Goal: Transaction & Acquisition: Purchase product/service

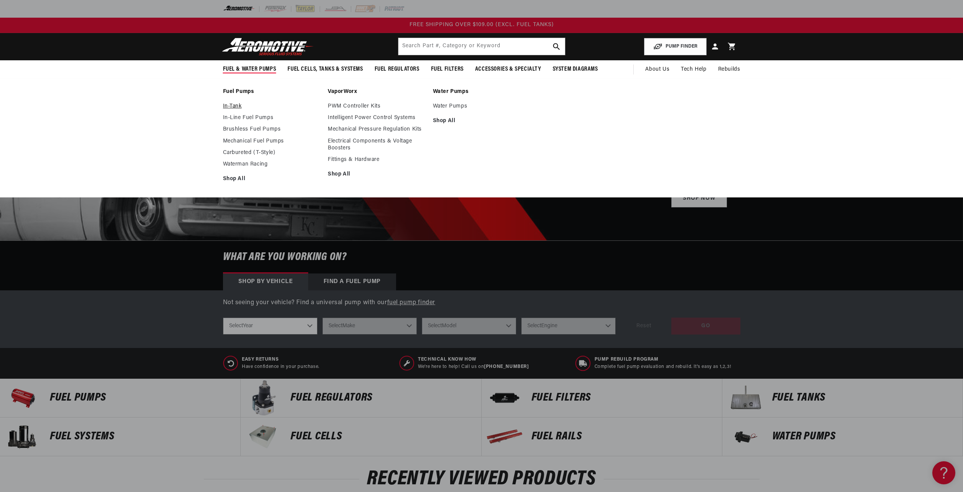
click at [233, 107] on link "In-Tank" at bounding box center [271, 106] width 97 height 7
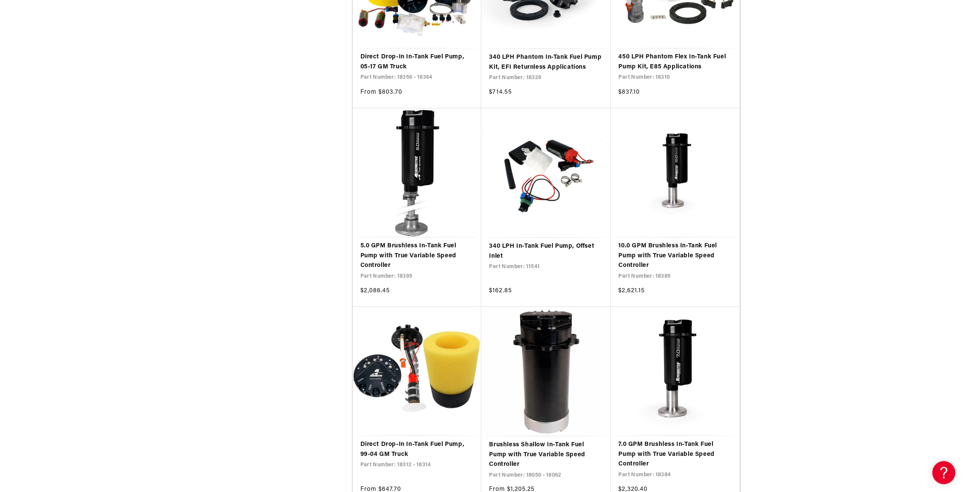
scroll to position [987, 0]
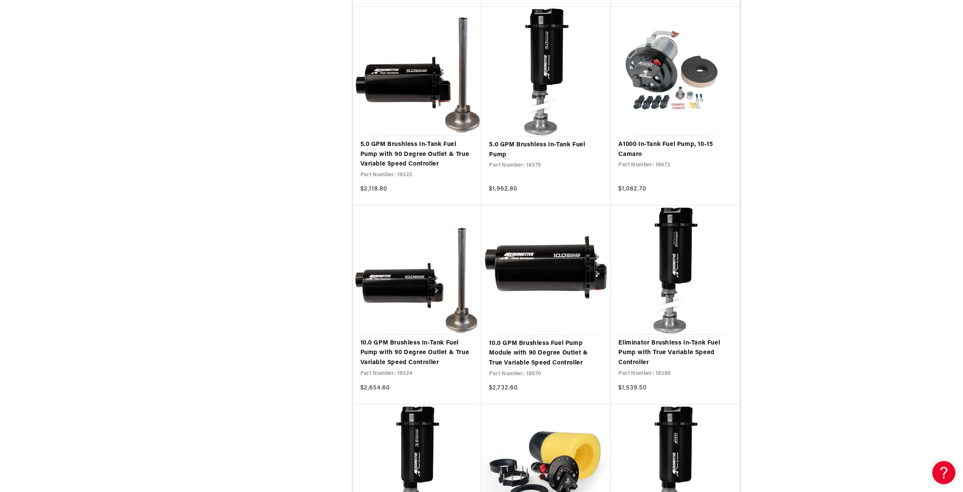
scroll to position [2532, 0]
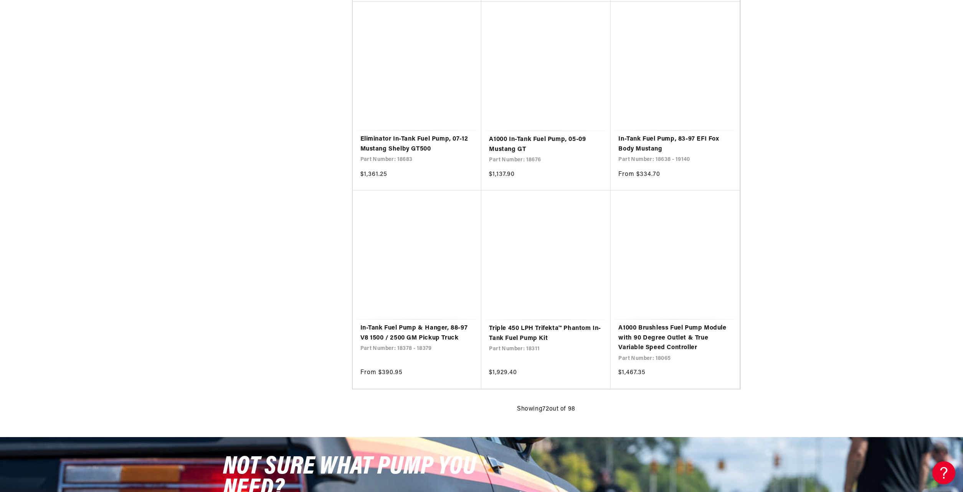
scroll to position [4556, 0]
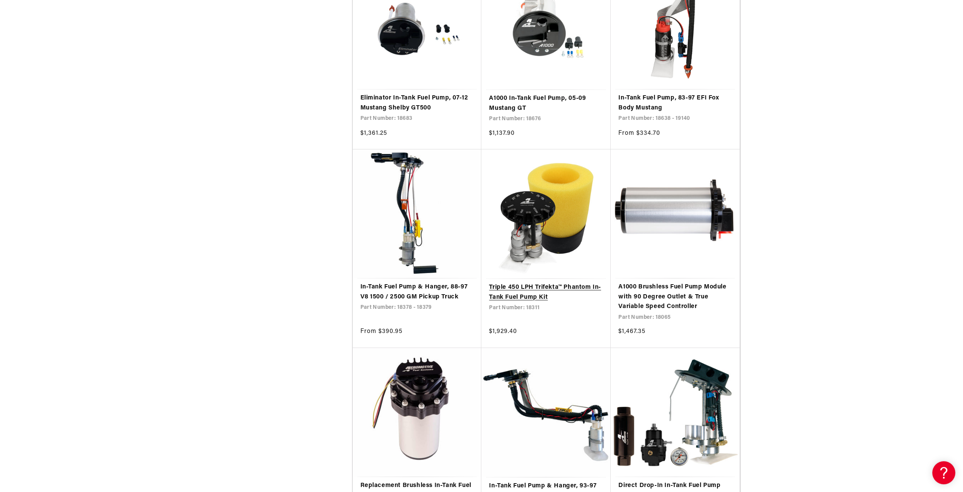
click at [545, 284] on link "Triple 450 LPH Trifekta™ Phantom In-Tank Fuel Pump Kit" at bounding box center [546, 292] width 114 height 20
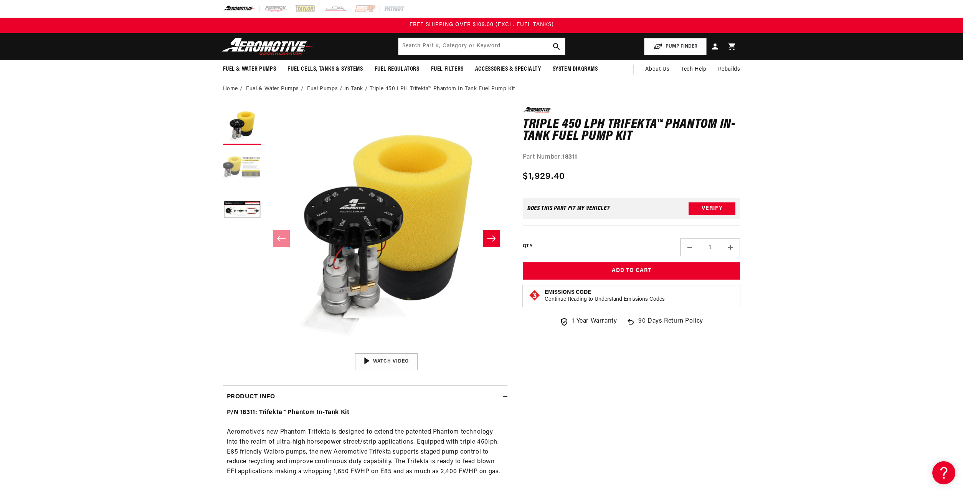
click at [243, 155] on button "Load image 2 in gallery view" at bounding box center [242, 168] width 38 height 38
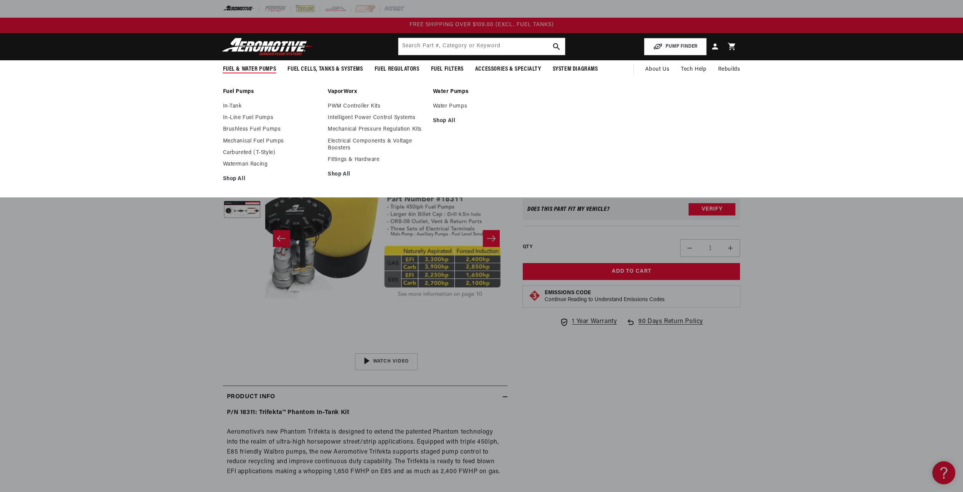
click at [163, 144] on div "Fuel Pumps In-Tank In-Line Fuel Pumps Brushless Fuel Pumps Shop All Shop All Sh…" at bounding box center [481, 138] width 963 height 120
